Goal: Use online tool/utility: Use online tool/utility

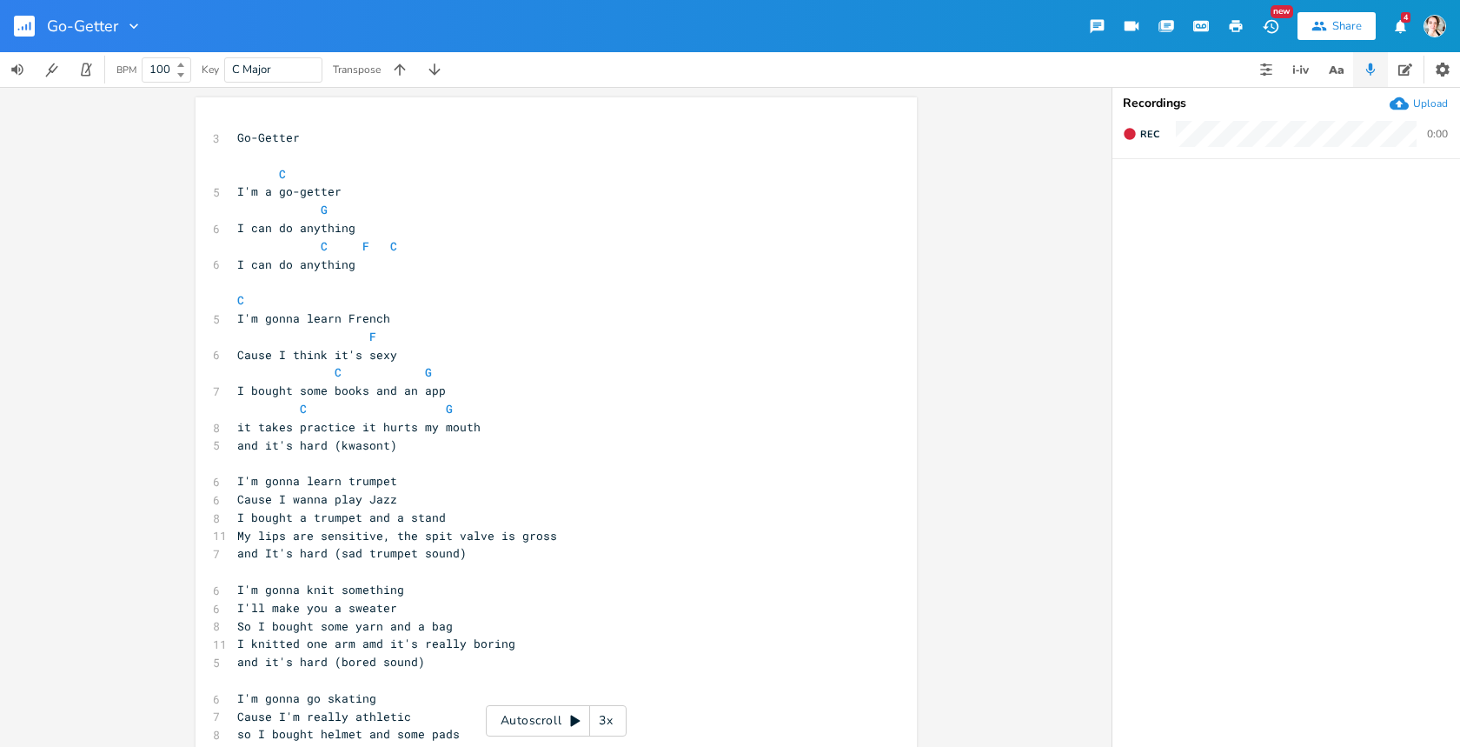
click at [604, 722] on div "3x" at bounding box center [605, 720] width 31 height 31
click at [608, 721] on div "4x" at bounding box center [605, 720] width 31 height 31
click at [608, 721] on div "5x" at bounding box center [605, 720] width 31 height 31
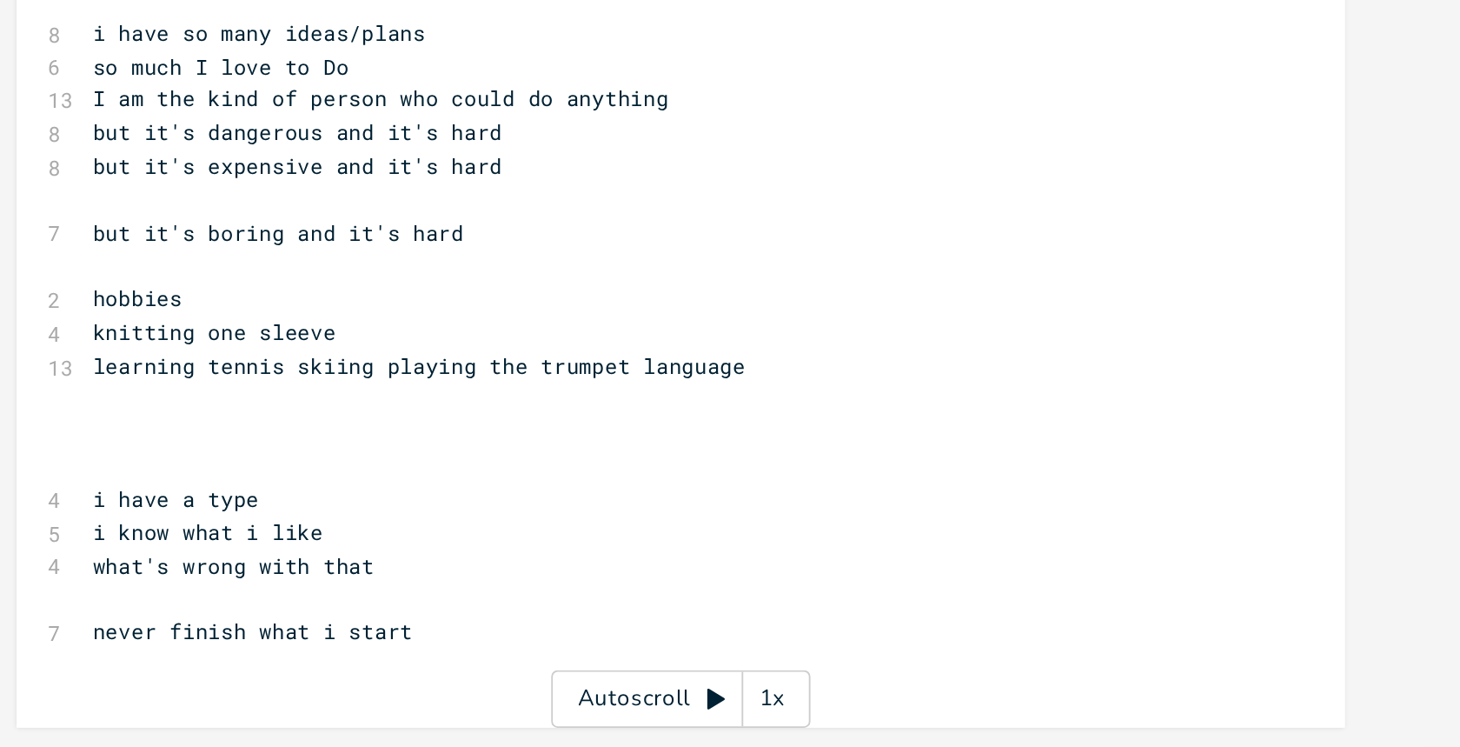
click at [573, 715] on icon at bounding box center [575, 721] width 14 height 14
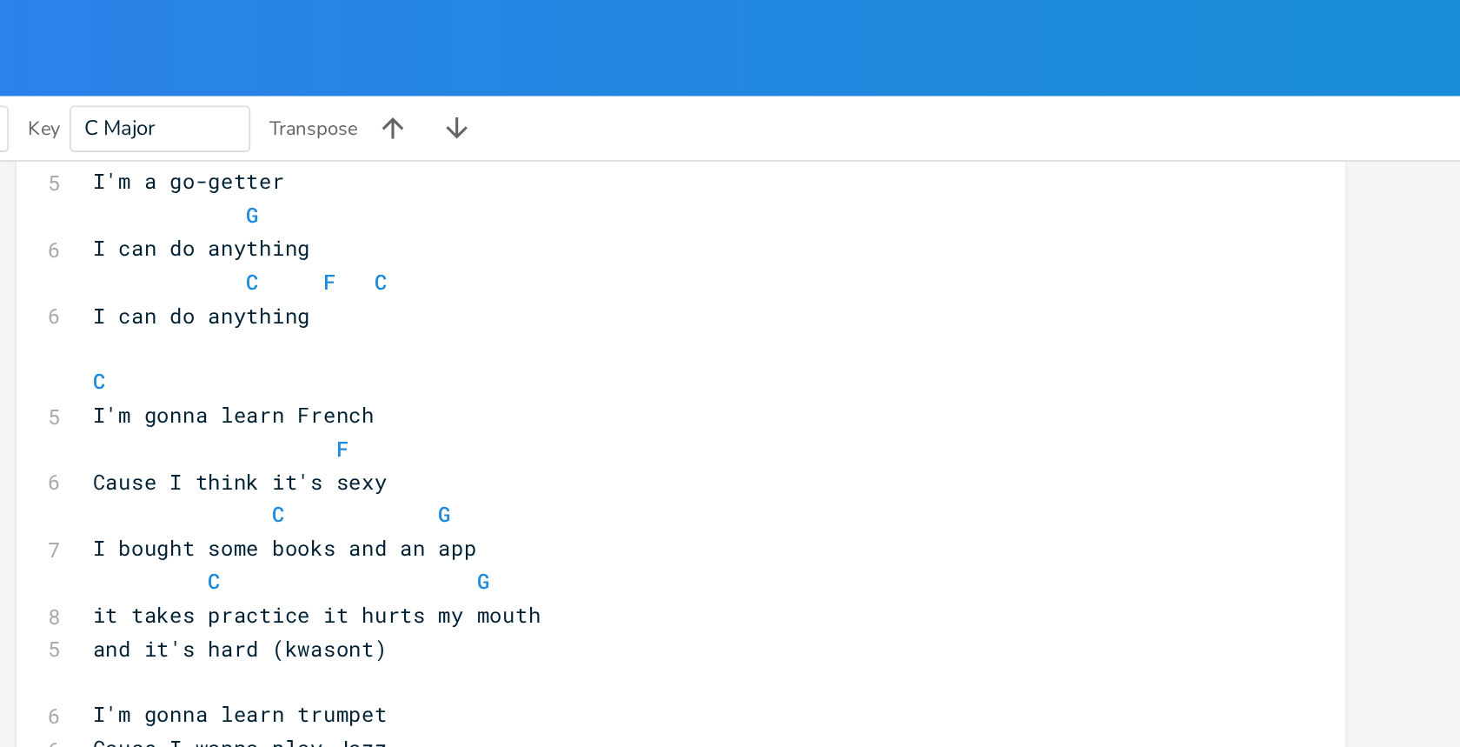
scroll to position [682, 0]
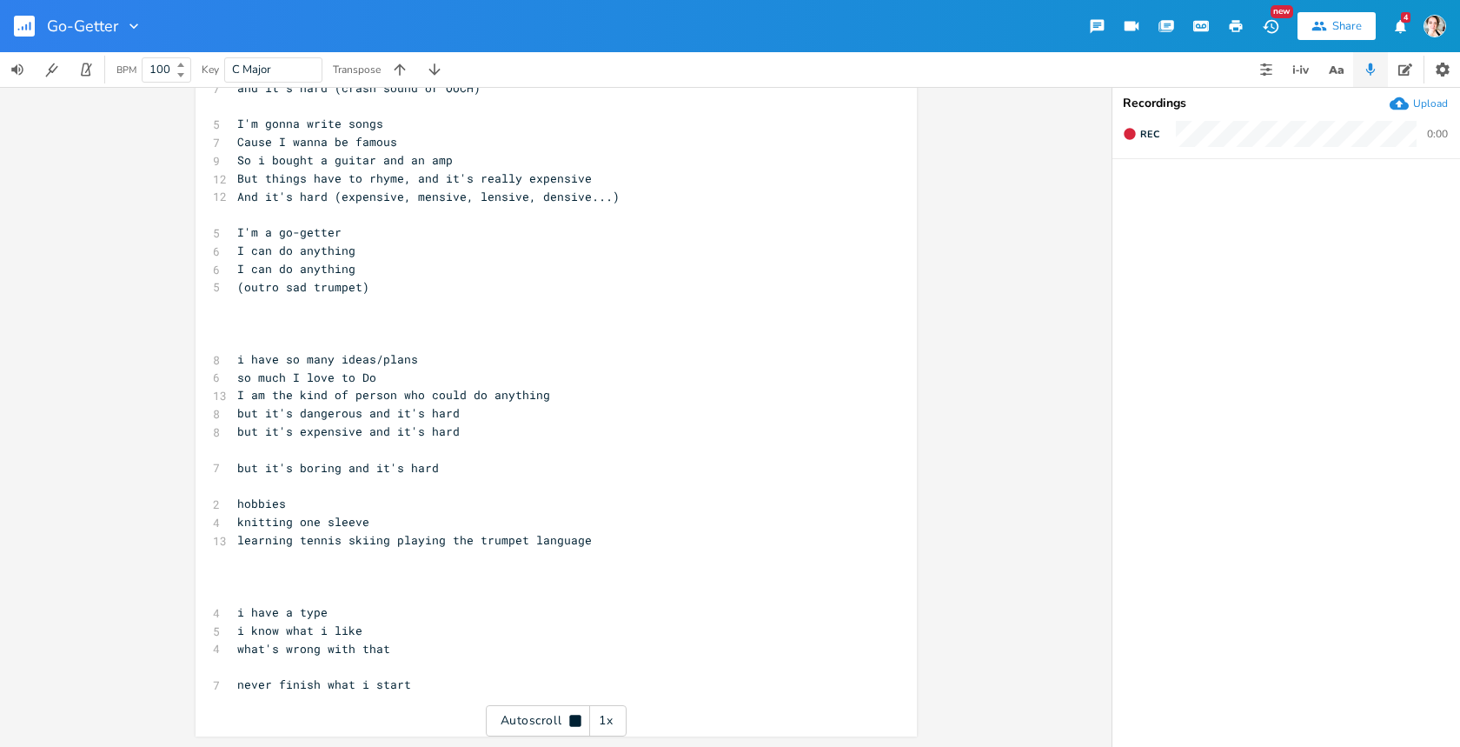
click at [576, 721] on icon at bounding box center [574, 719] width 11 height 11
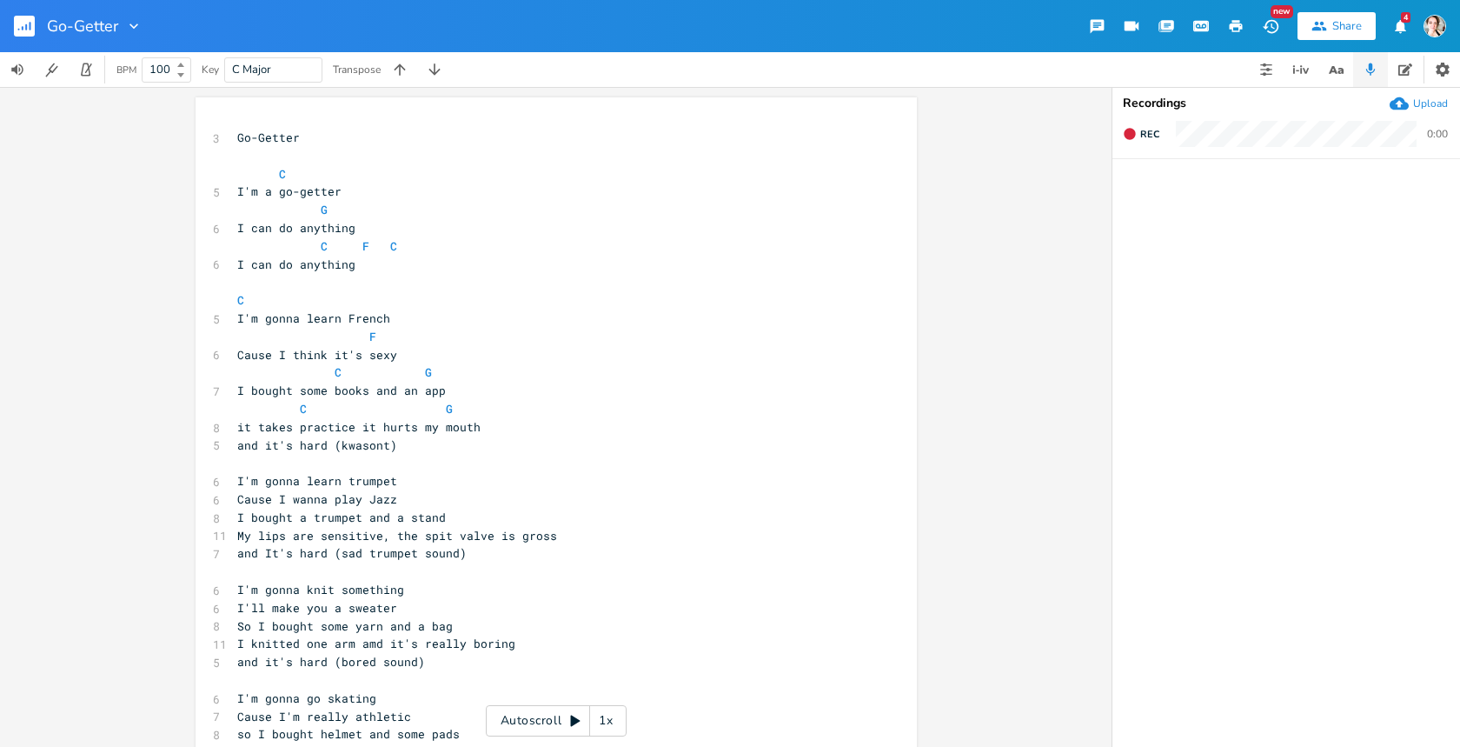
click at [570, 724] on icon at bounding box center [575, 721] width 14 height 14
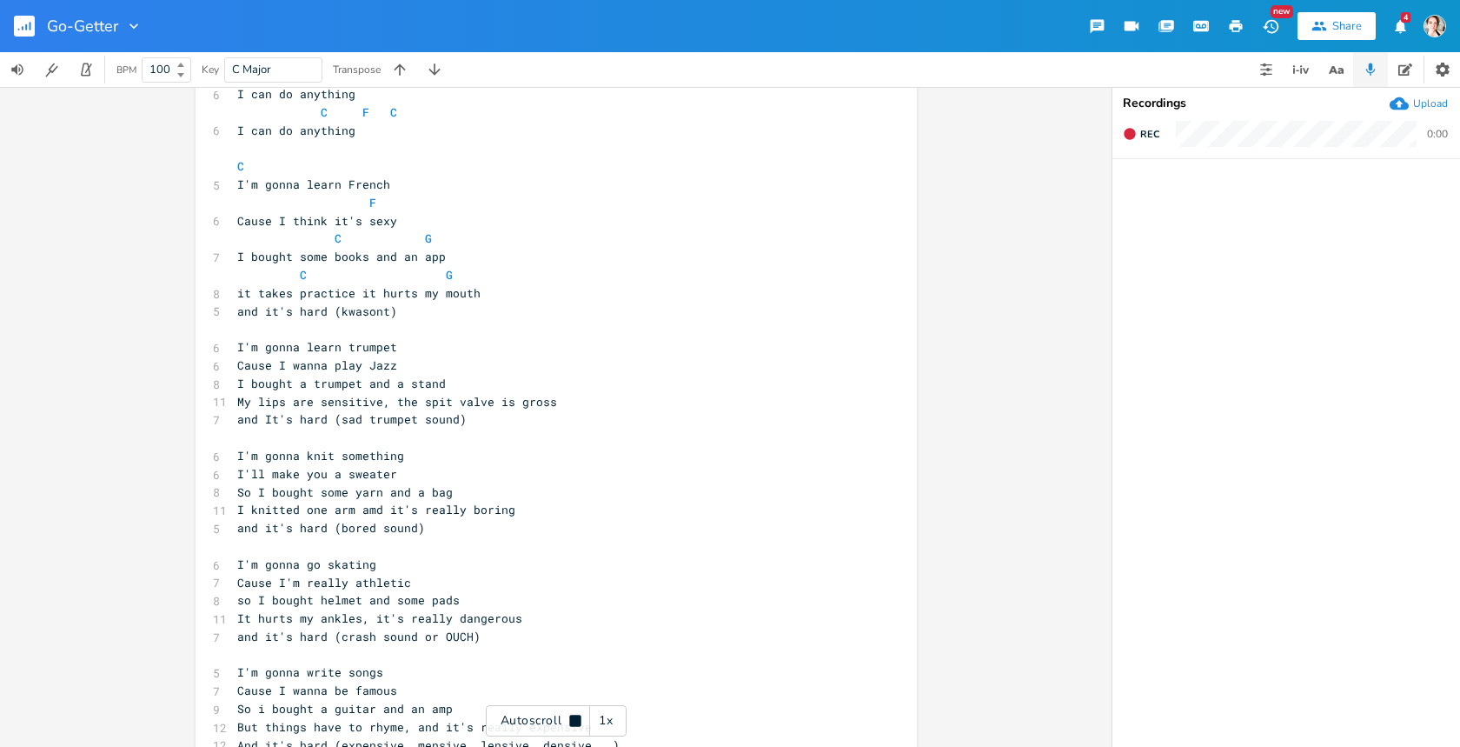
scroll to position [135, 0]
click at [568, 718] on div "Autoscroll 1x" at bounding box center [556, 720] width 141 height 31
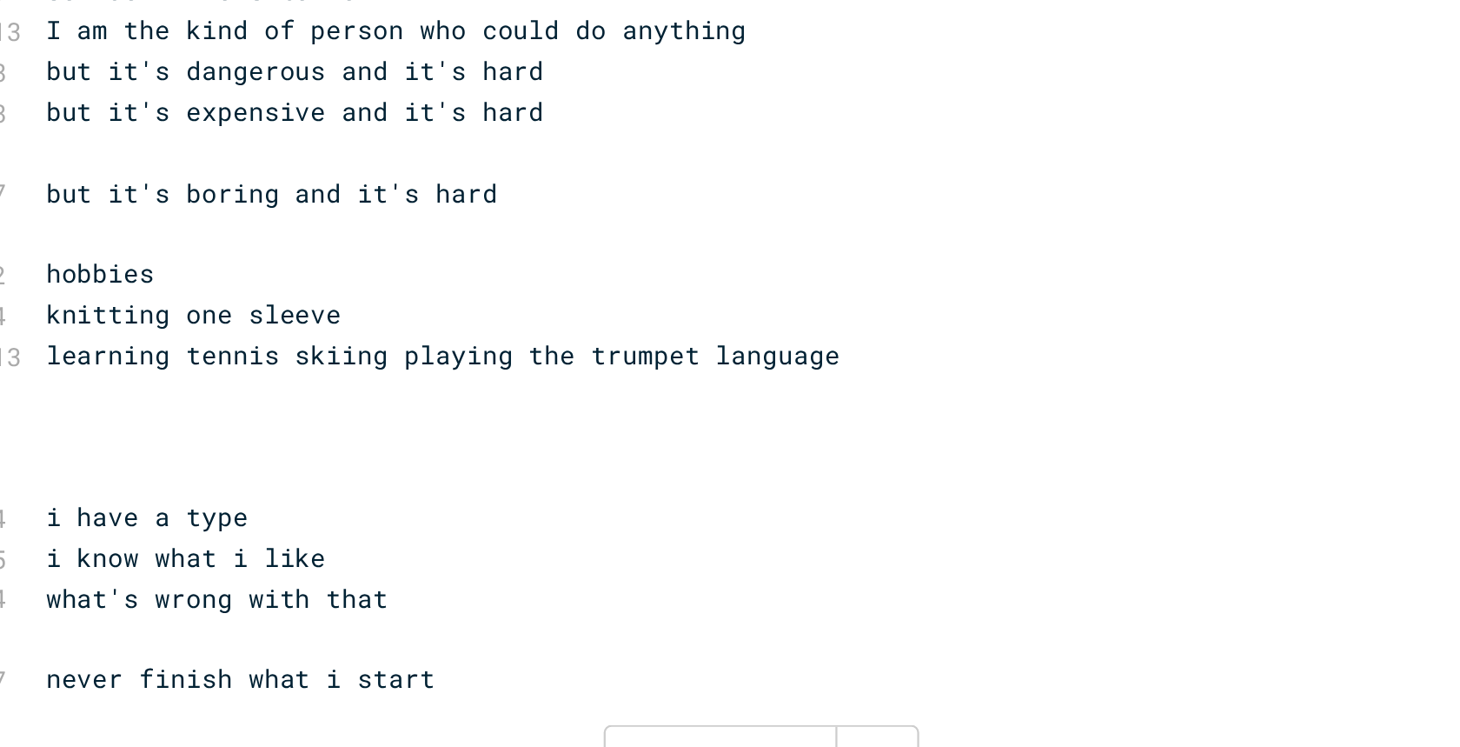
scroll to position [0, 0]
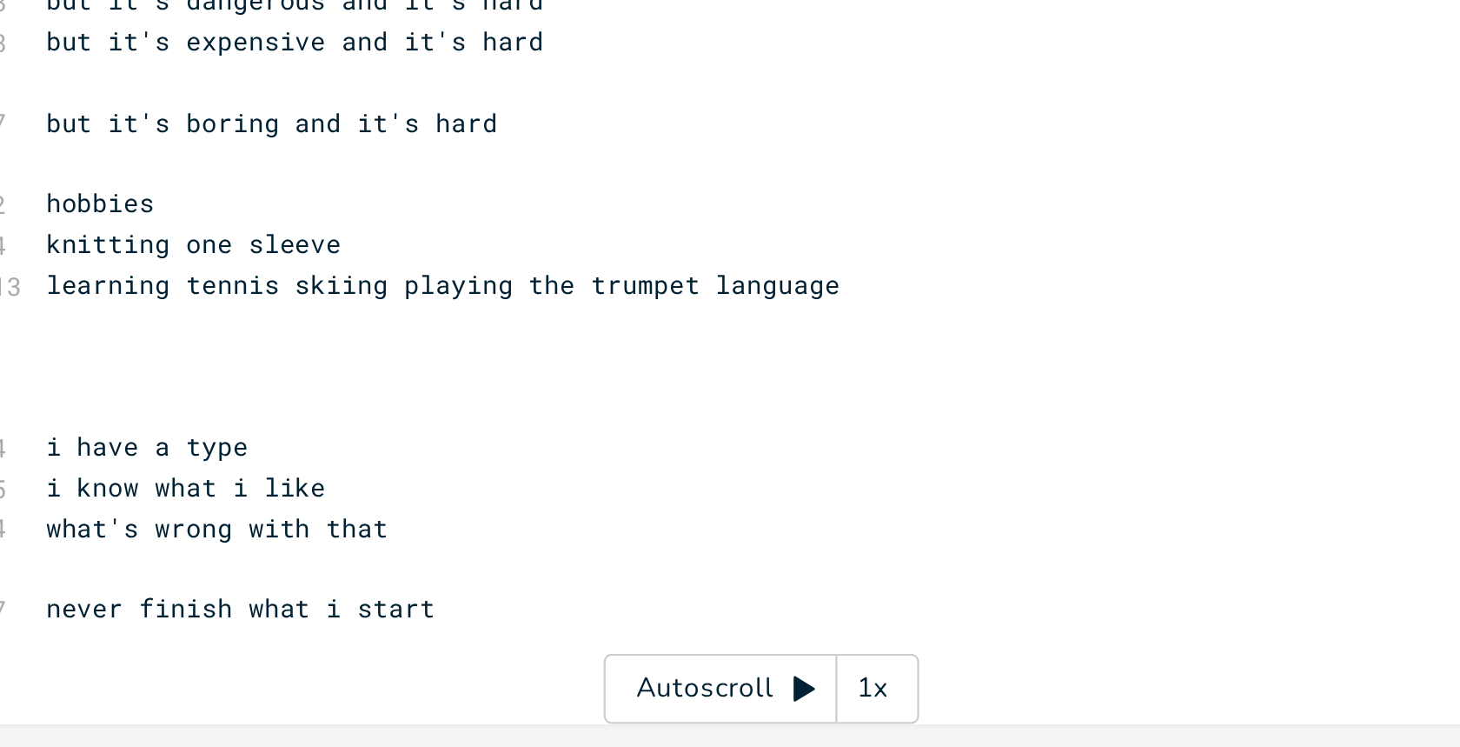
click at [571, 715] on icon at bounding box center [576, 720] width 10 height 11
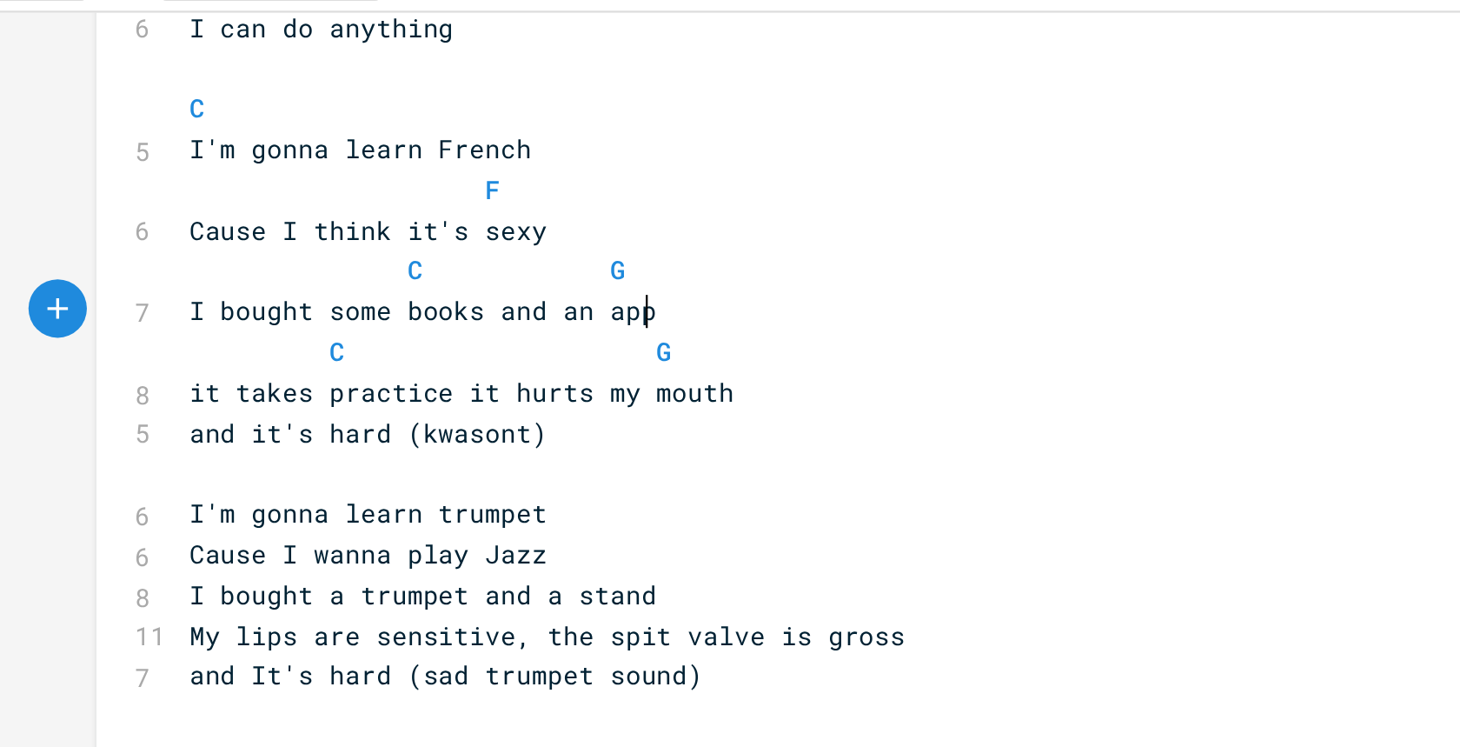
click at [519, 224] on pre "I bought some books and an app" at bounding box center [548, 221] width 628 height 18
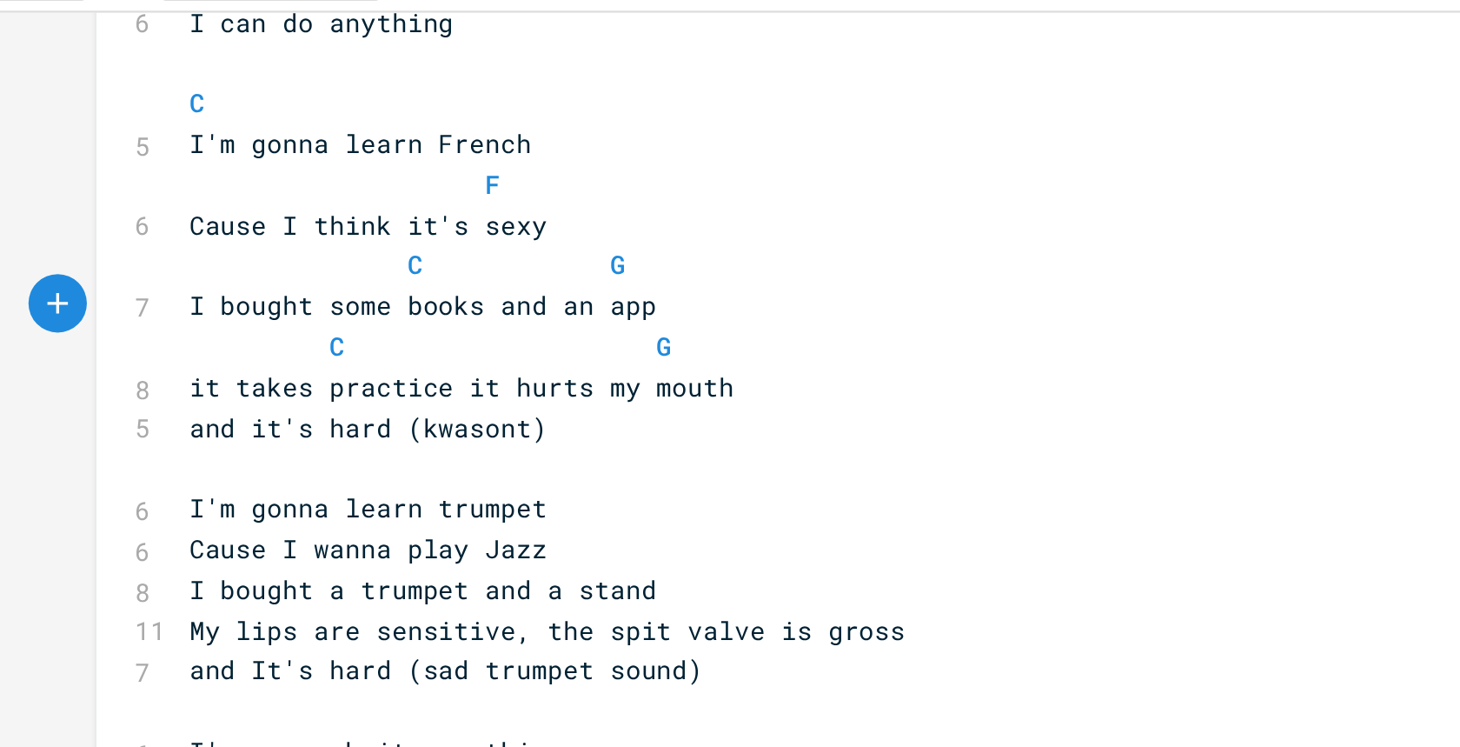
click at [519, 224] on pre "I bought some books and an app" at bounding box center [548, 218] width 628 height 18
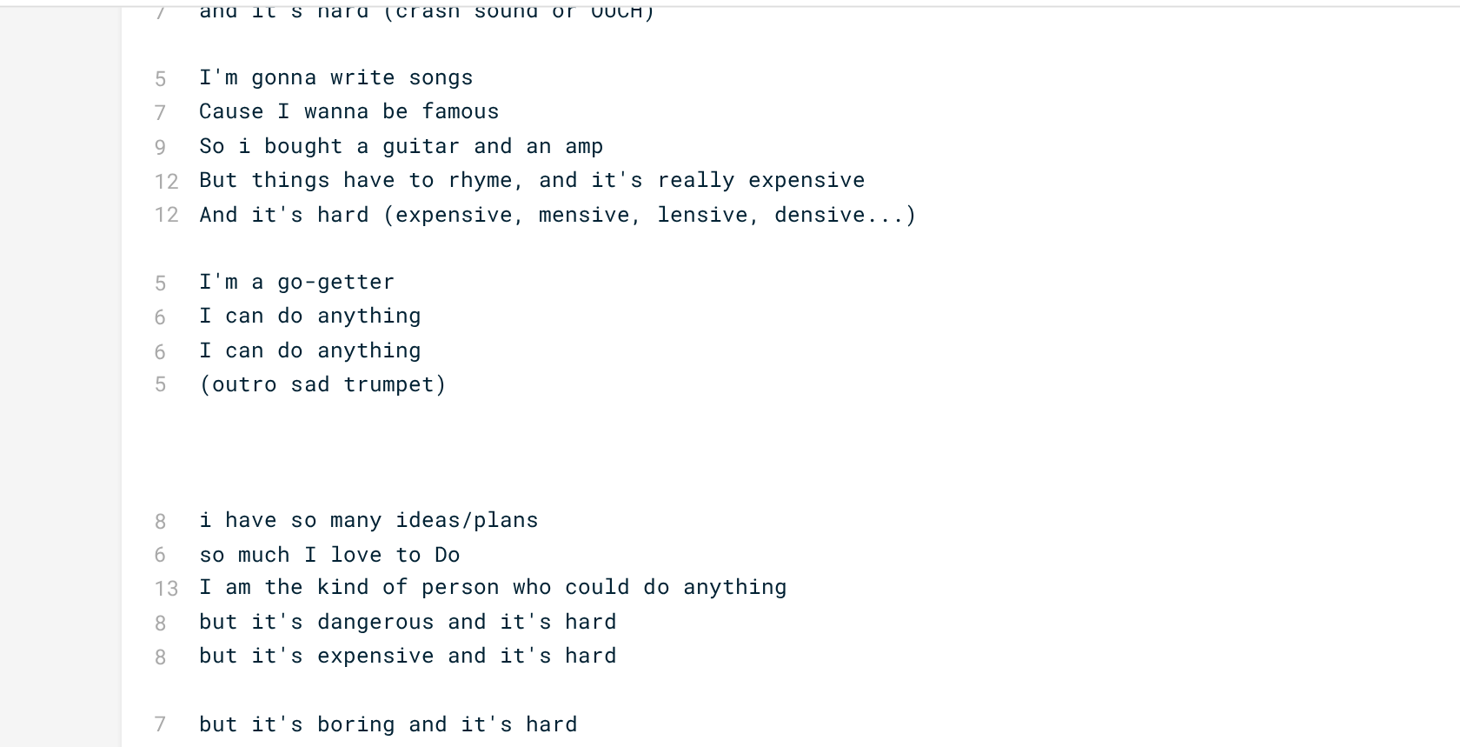
scroll to position [682, 0]
